Goal: Transaction & Acquisition: Purchase product/service

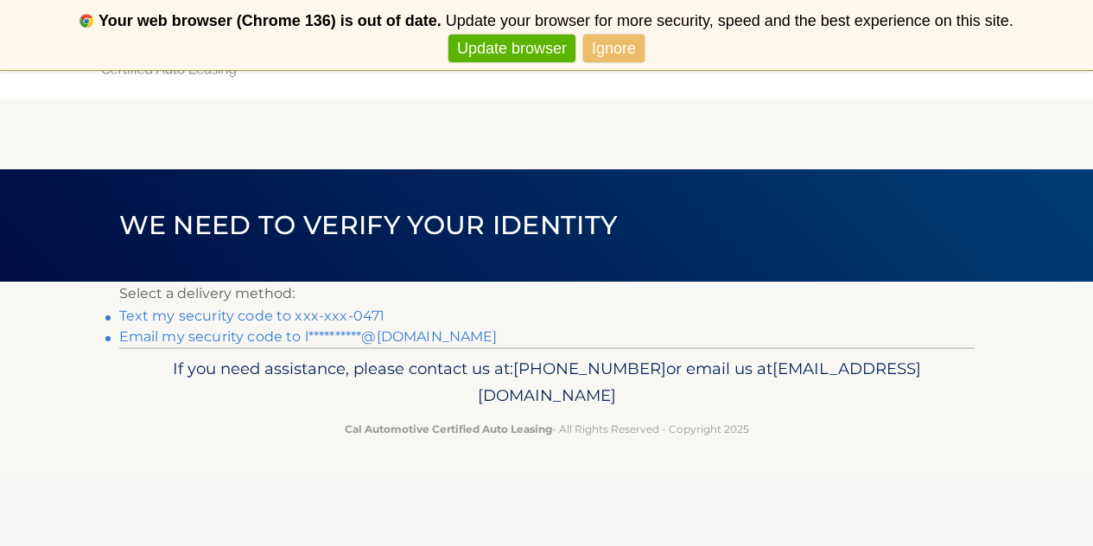
click at [194, 316] on link "Text my security code to xxx-xxx-0471" at bounding box center [252, 316] width 266 height 16
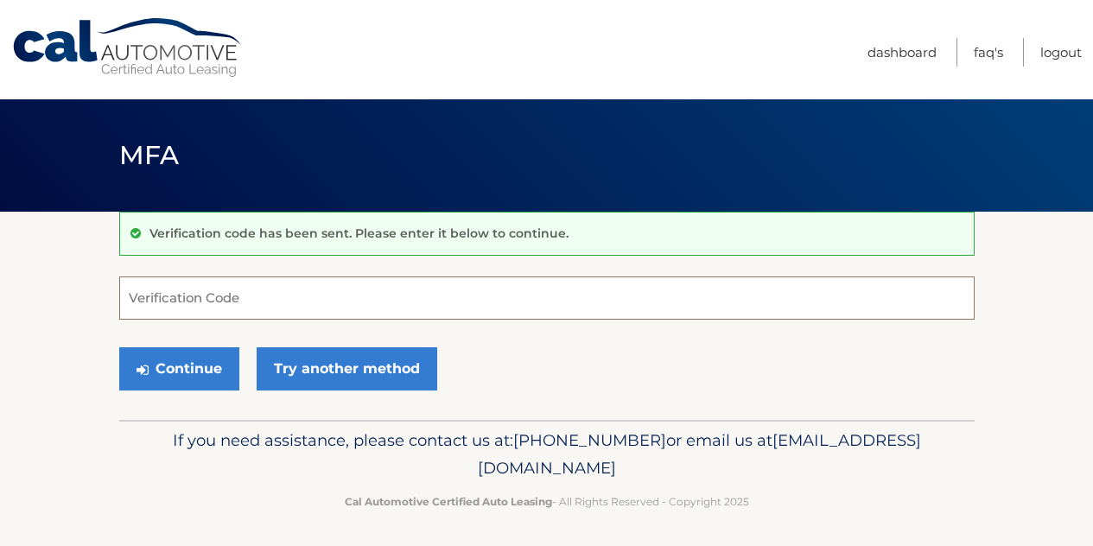
click at [194, 313] on input "Verification Code" at bounding box center [547, 298] width 856 height 43
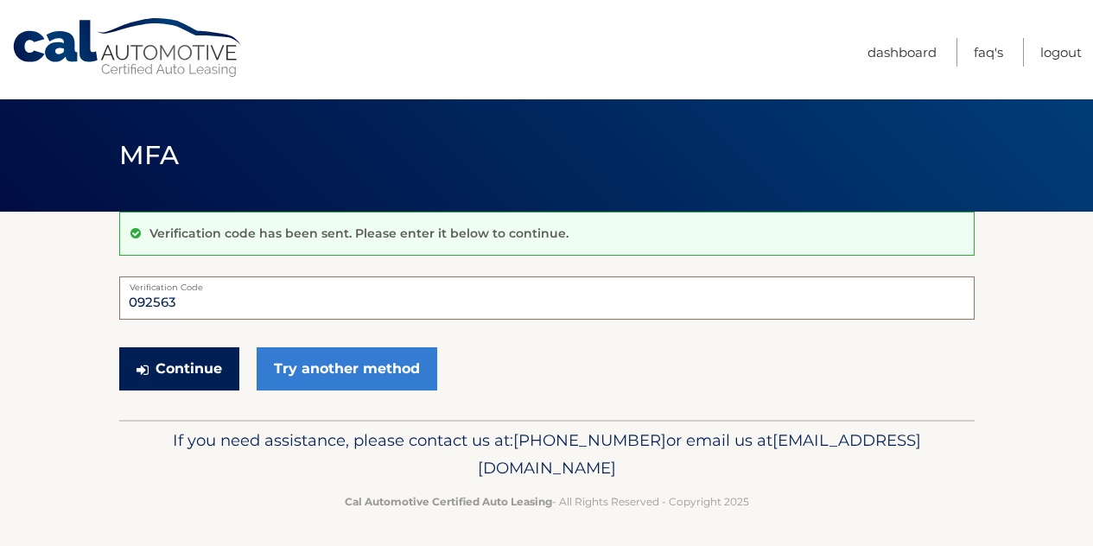
type input "092563"
click at [181, 364] on button "Continue" at bounding box center [179, 368] width 120 height 43
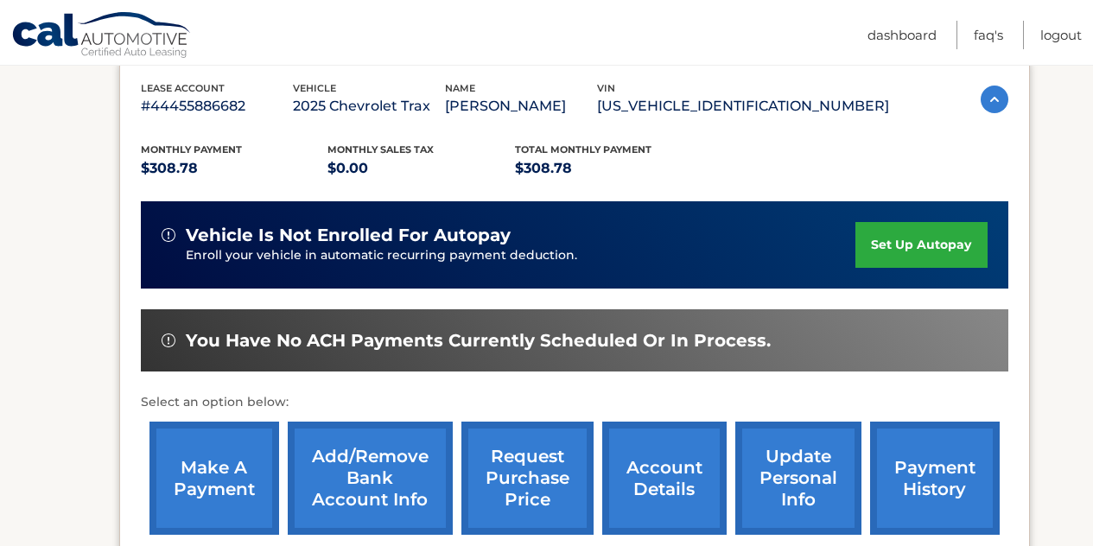
scroll to position [431, 0]
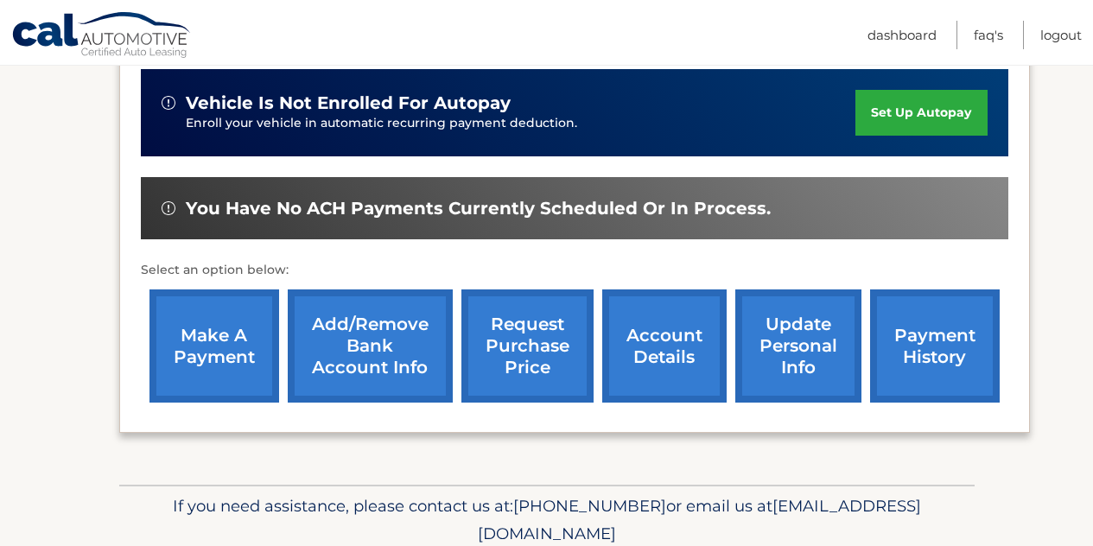
click at [219, 360] on link "make a payment" at bounding box center [215, 346] width 130 height 113
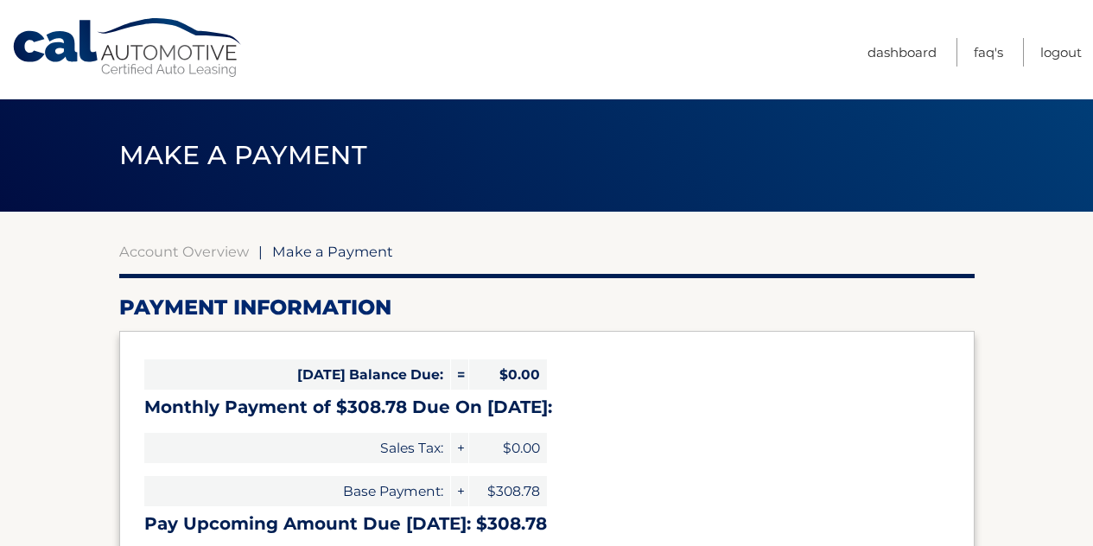
select select "M2Y4ODU5YmMtZDFmZC00YWQ5LWIwNzgtMjIwMTU0OTNhMTgw"
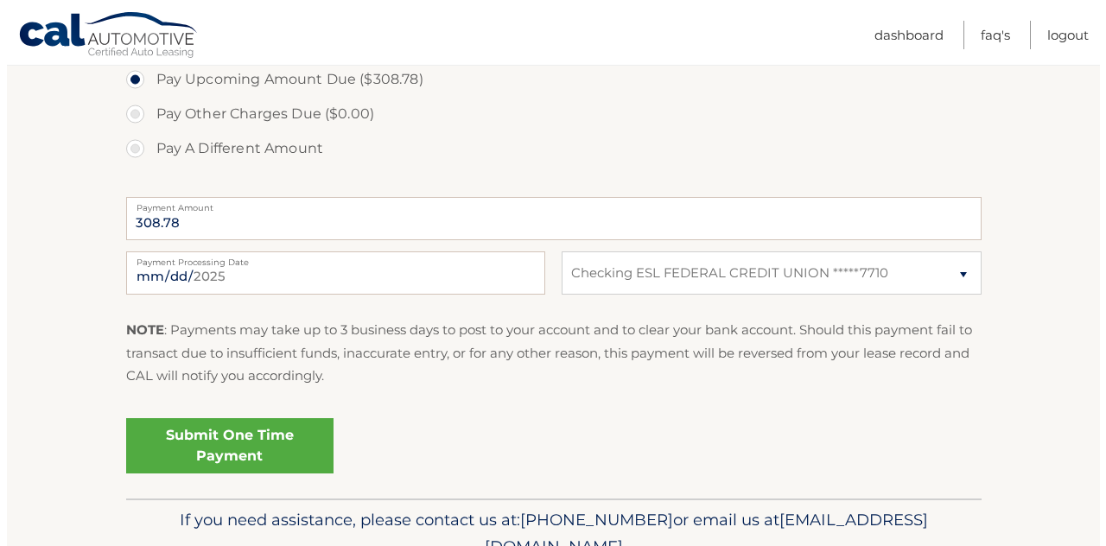
scroll to position [634, 0]
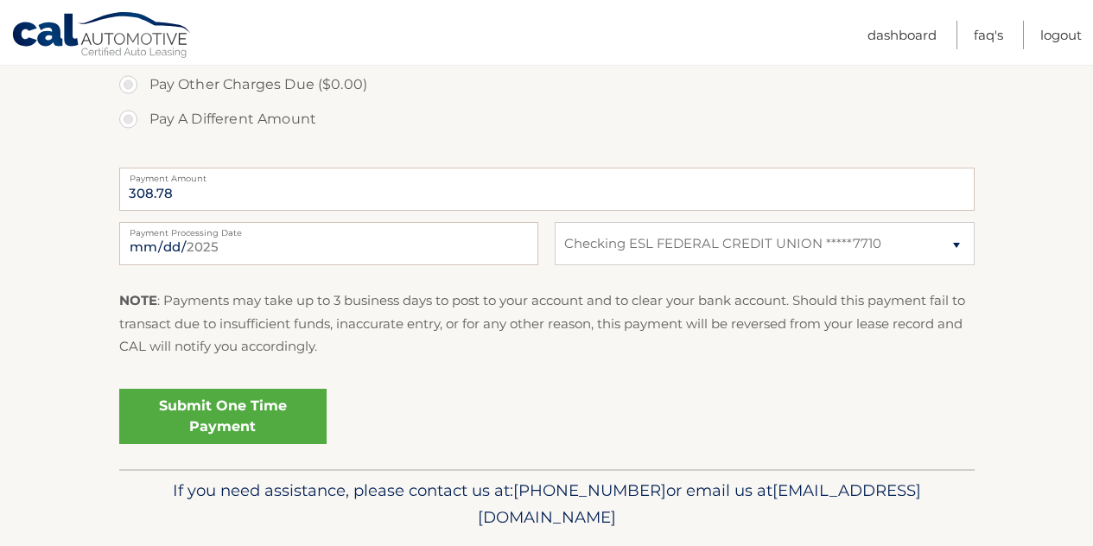
click at [273, 419] on link "Submit One Time Payment" at bounding box center [222, 416] width 207 height 55
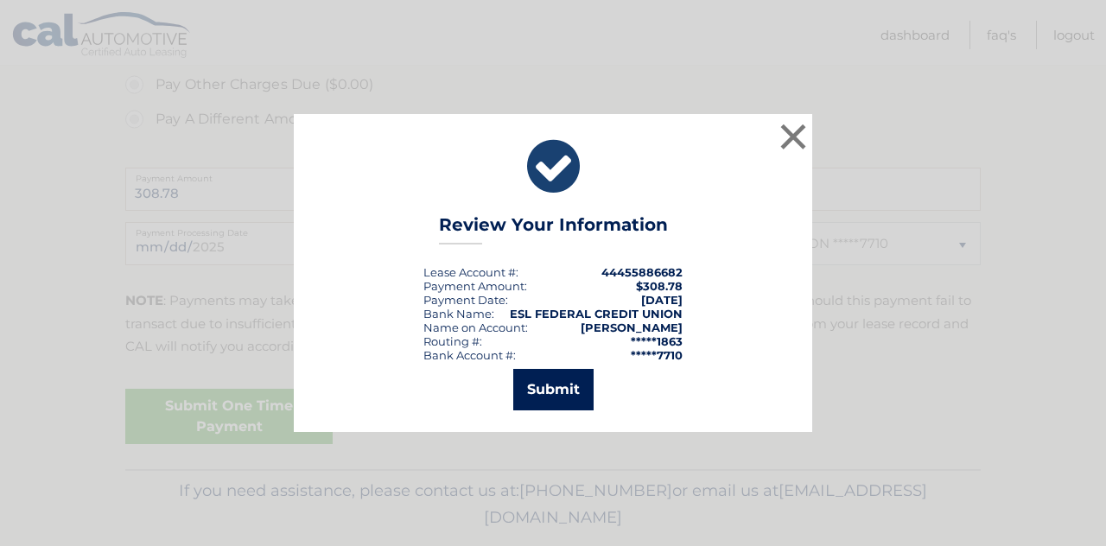
click at [535, 392] on button "Submit" at bounding box center [553, 389] width 80 height 41
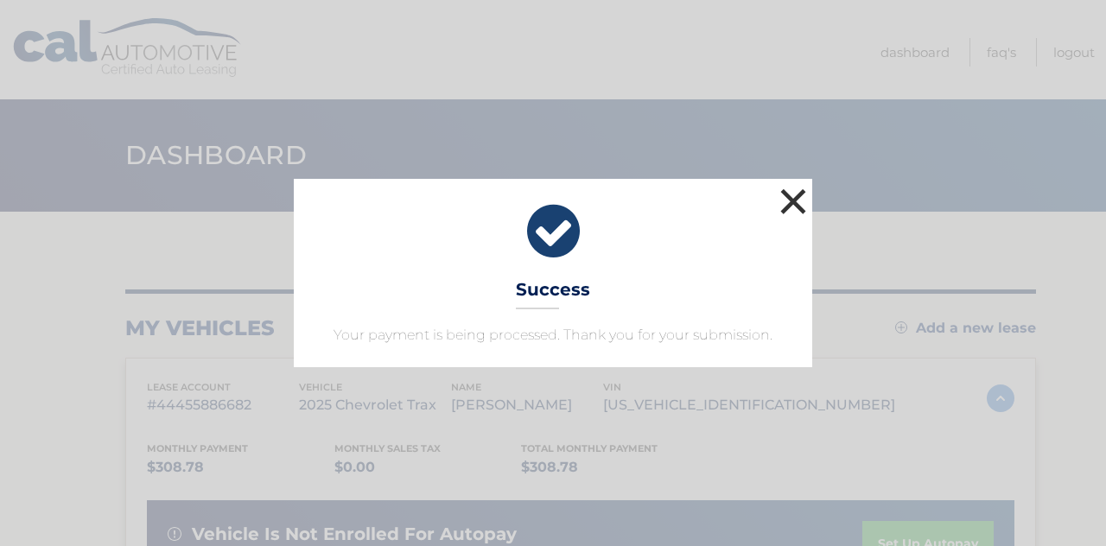
click at [796, 198] on button "×" at bounding box center [793, 201] width 35 height 35
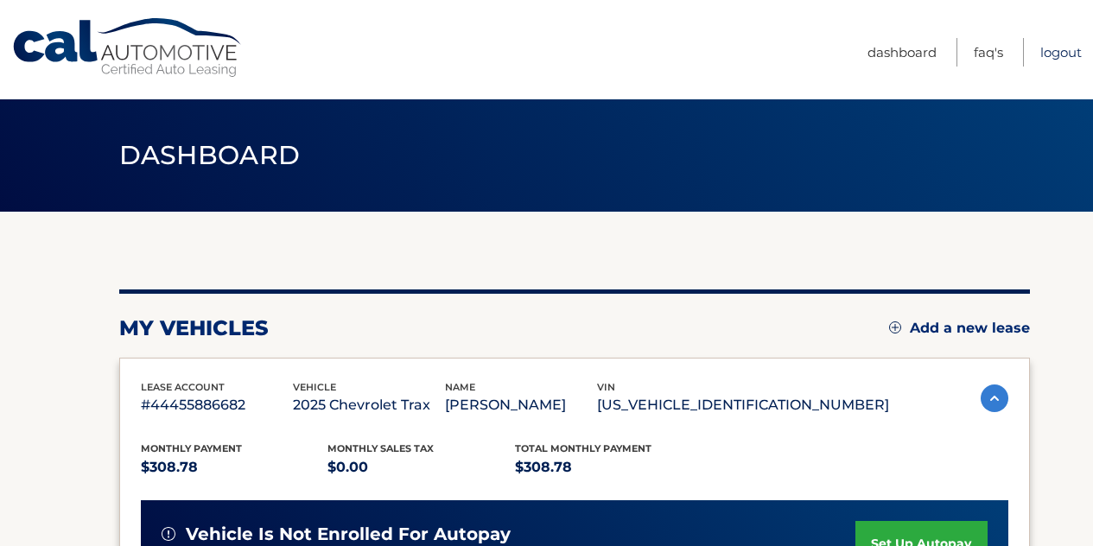
click at [1047, 49] on link "Logout" at bounding box center [1061, 52] width 41 height 29
